Goal: Task Accomplishment & Management: Manage account settings

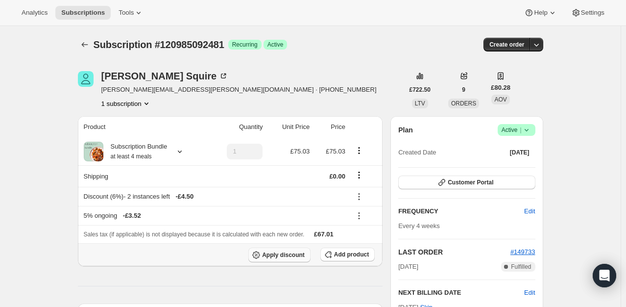
click at [286, 252] on span "Apply discount" at bounding box center [283, 255] width 43 height 8
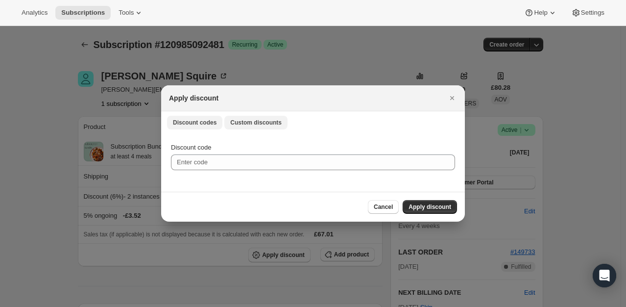
click at [253, 122] on span "Custom discounts" at bounding box center [255, 123] width 51 height 8
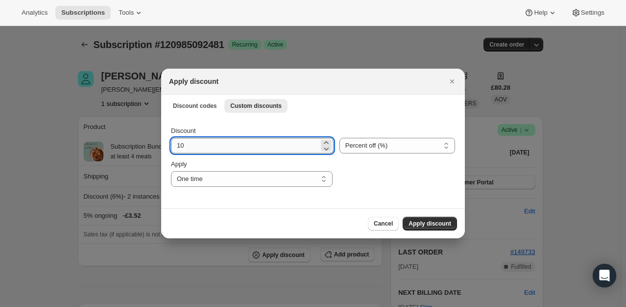
click at [229, 145] on input "10" at bounding box center [245, 146] width 148 height 16
type input "100"
click at [372, 93] on div "Apply discount" at bounding box center [313, 82] width 304 height 26
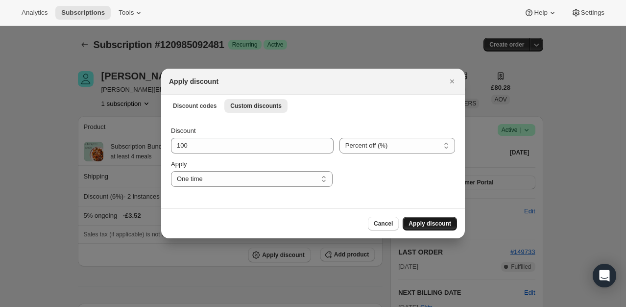
click at [426, 226] on span "Apply discount" at bounding box center [430, 223] width 43 height 8
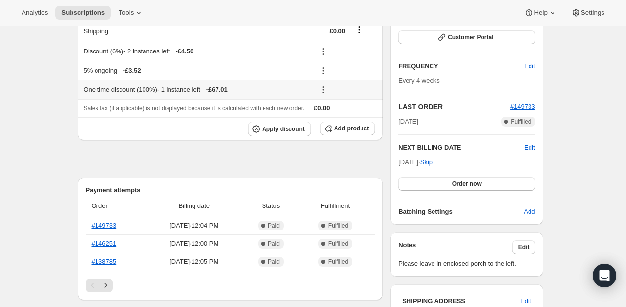
scroll to position [147, 0]
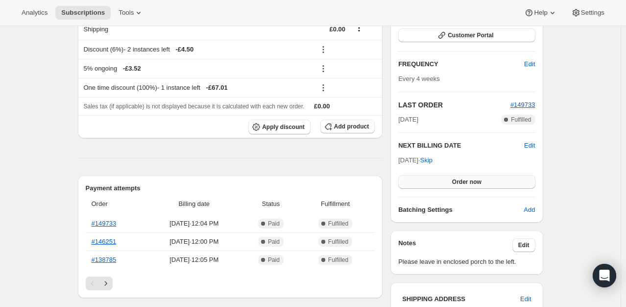
click at [473, 181] on span "Order now" at bounding box center [466, 182] width 29 height 8
click at [473, 181] on span "Click to confirm" at bounding box center [466, 182] width 45 height 8
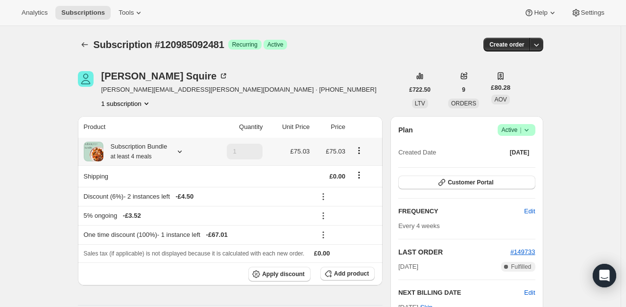
scroll to position [196, 0]
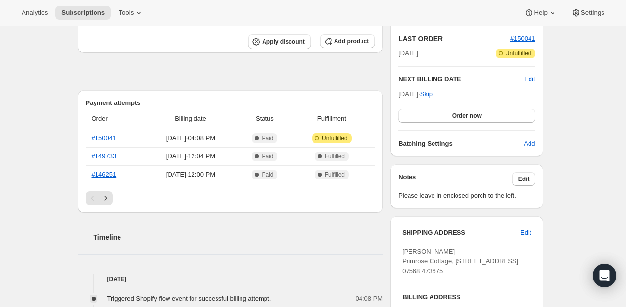
scroll to position [245, 0]
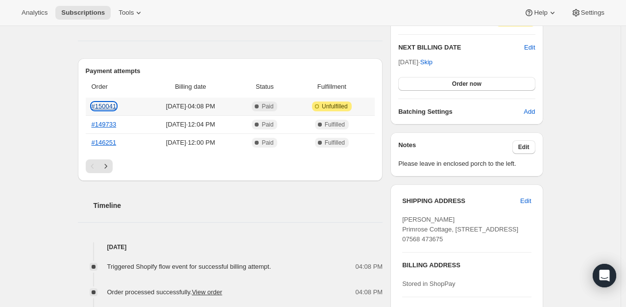
click at [108, 106] on link "#150041" at bounding box center [104, 105] width 25 height 7
